Goal: Register for event/course

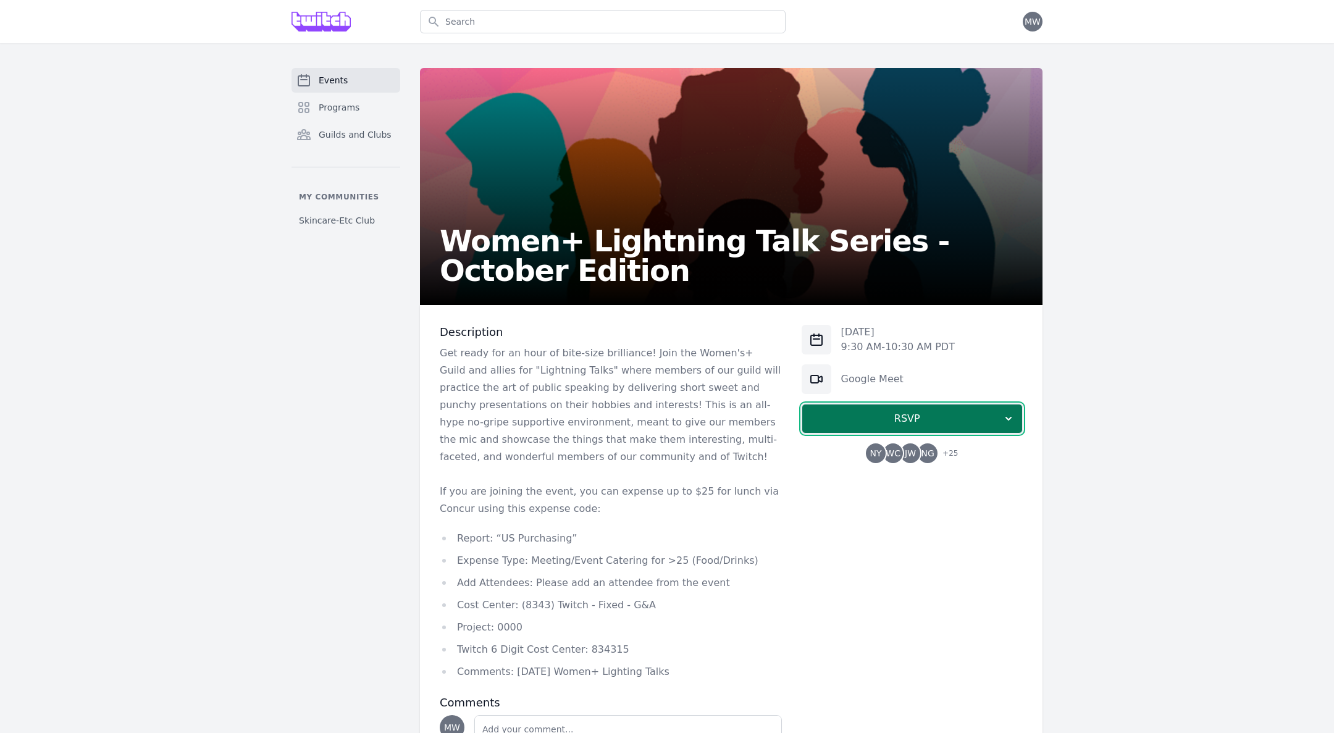
click at [878, 424] on span "RSVP" at bounding box center [907, 418] width 190 height 15
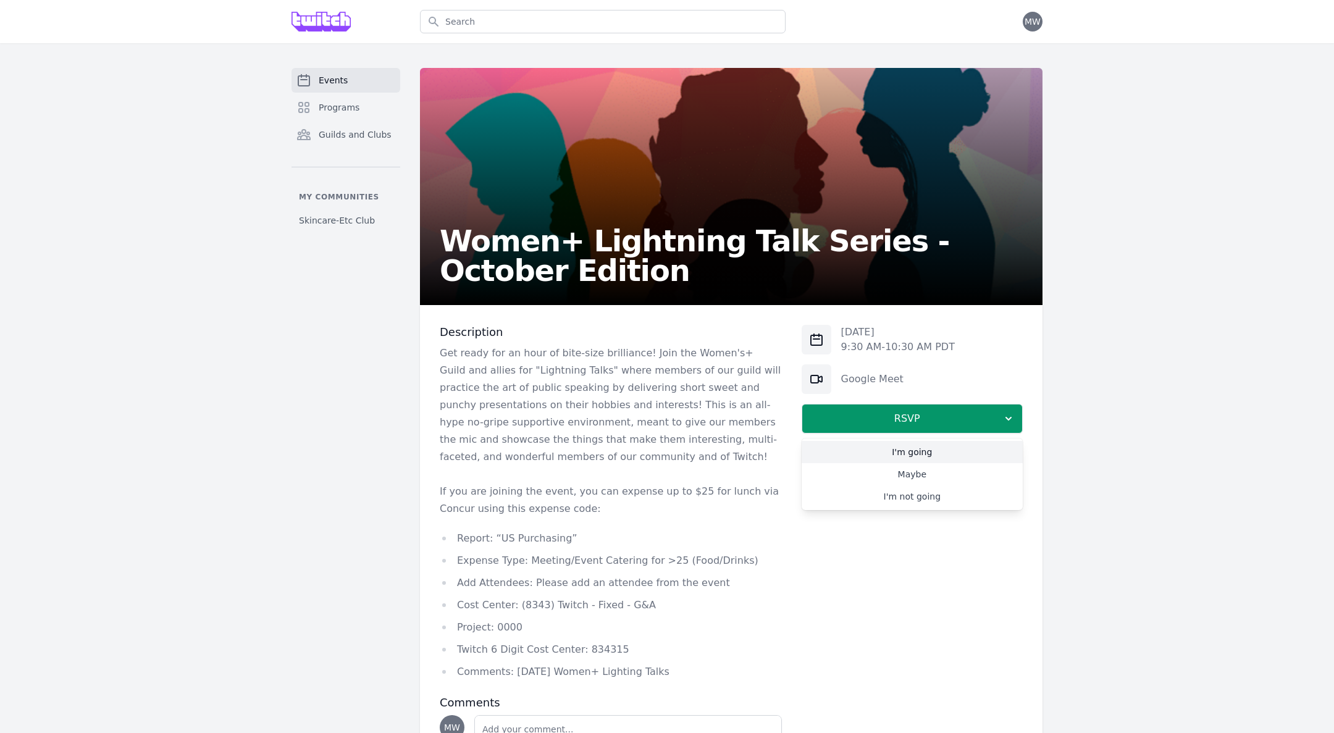
click at [906, 453] on link "I'm going" at bounding box center [911, 452] width 221 height 22
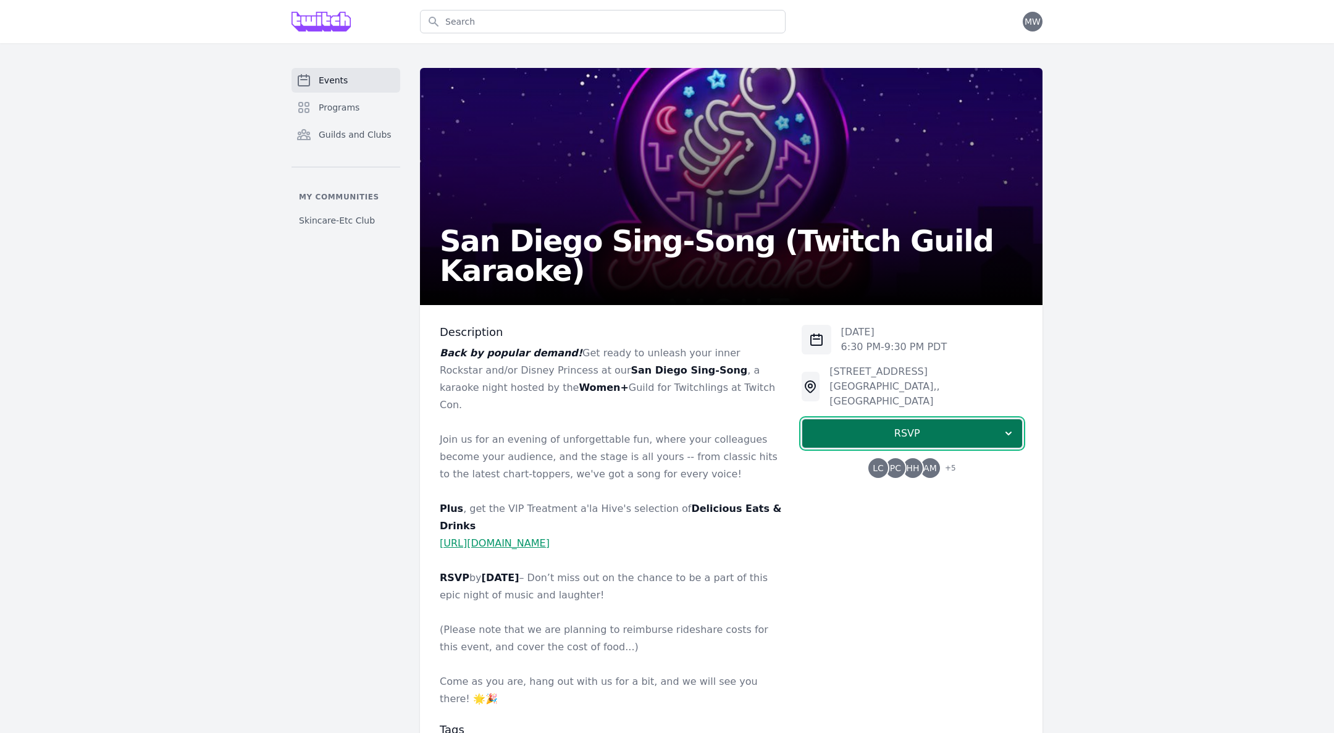
click at [848, 426] on span "RSVP" at bounding box center [907, 433] width 190 height 15
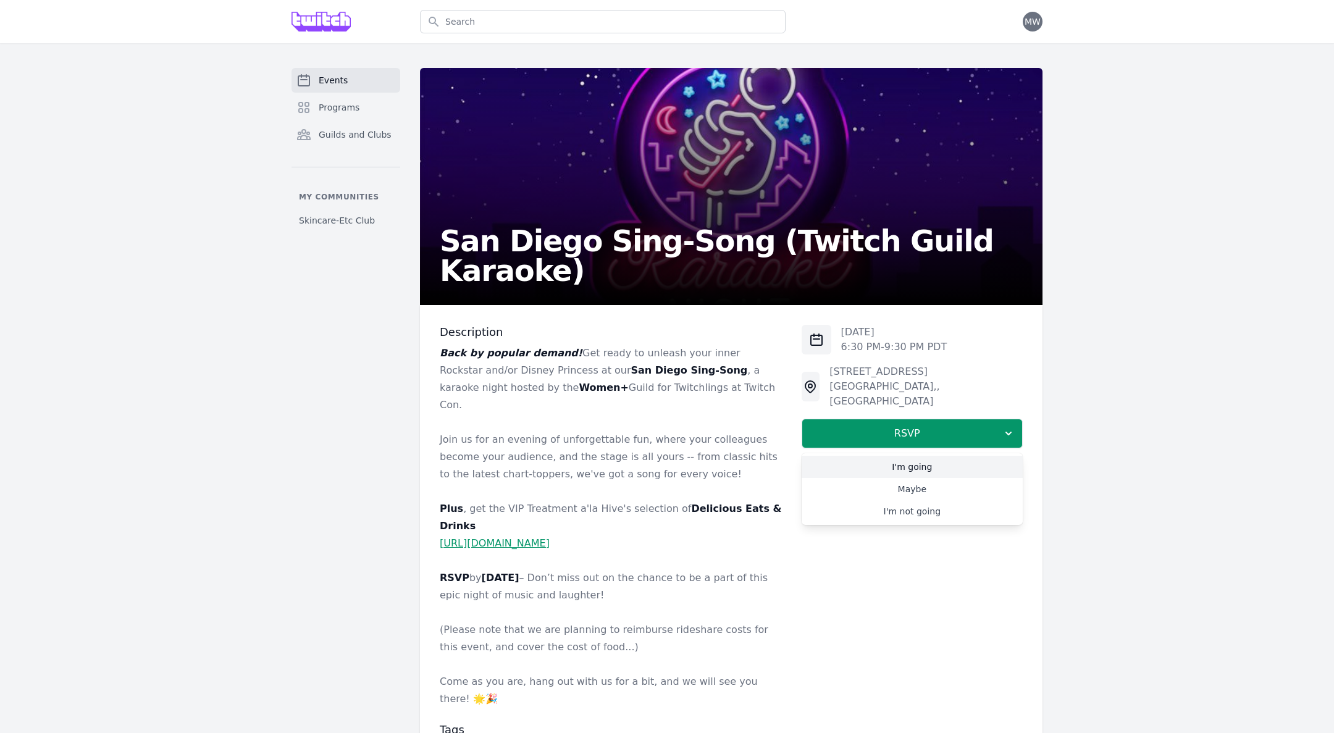
click at [882, 456] on link "I'm going" at bounding box center [911, 467] width 221 height 22
